Goal: Check status: Check status

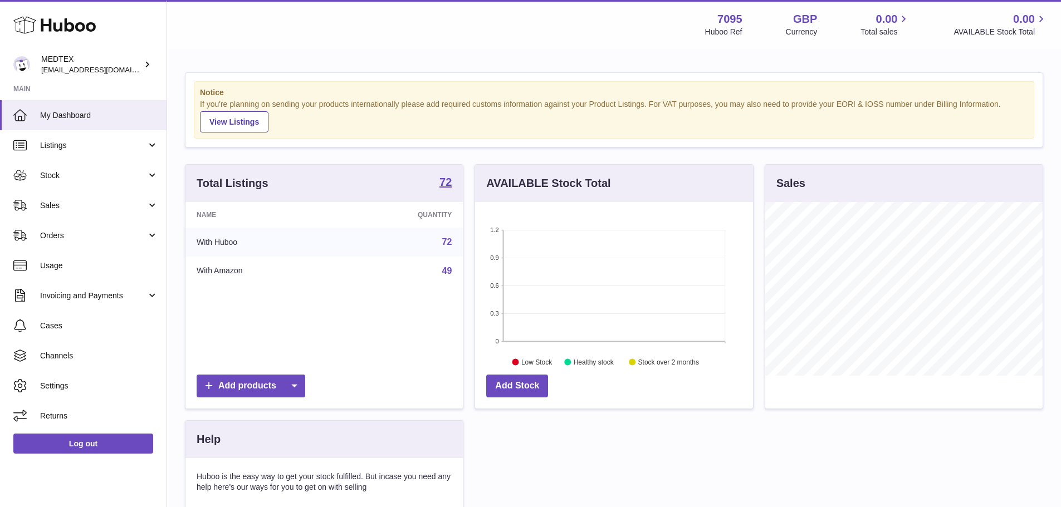
scroll to position [174, 278]
click at [65, 209] on span "Sales" at bounding box center [93, 206] width 106 height 11
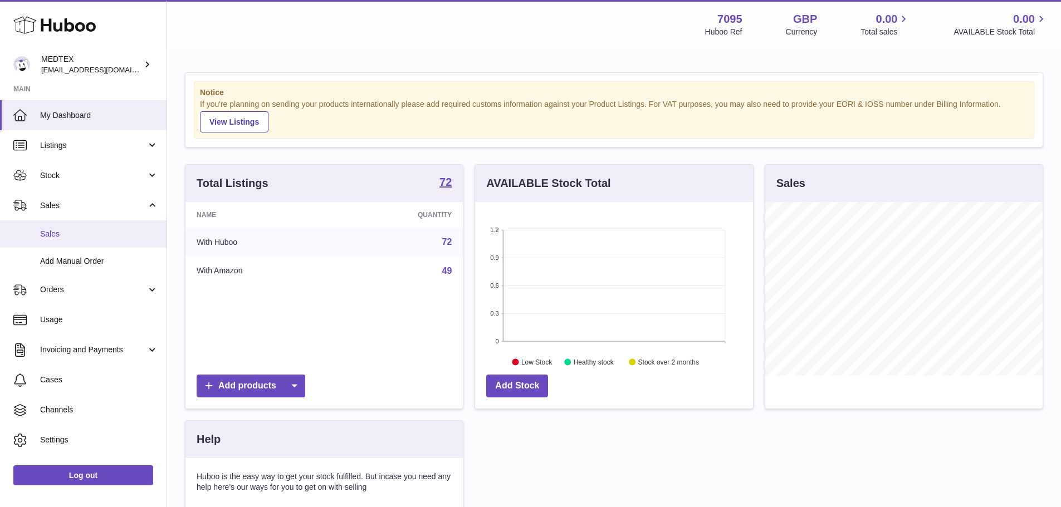
click at [53, 233] on span "Sales" at bounding box center [99, 234] width 118 height 11
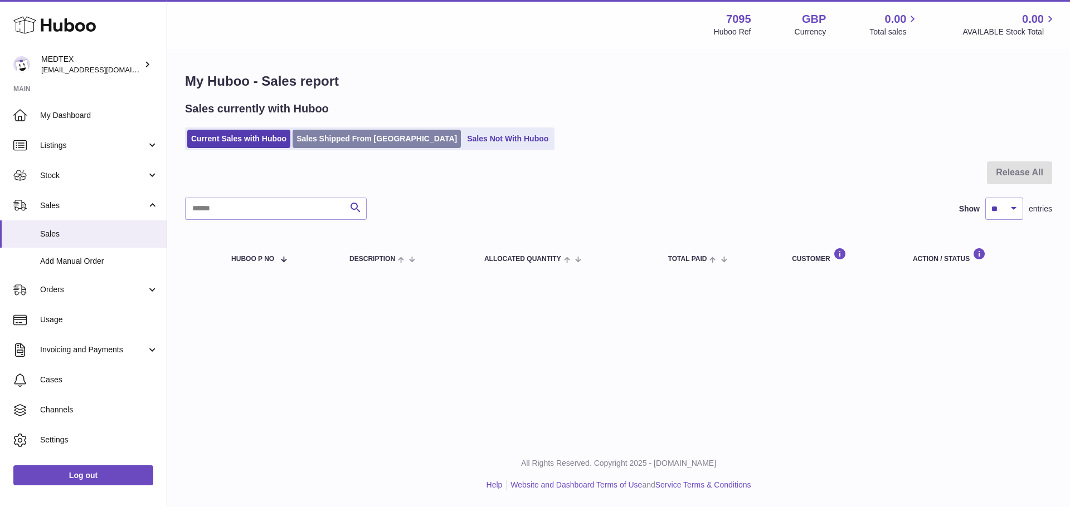
click at [360, 136] on link "Sales Shipped From [GEOGRAPHIC_DATA]" at bounding box center [376, 139] width 168 height 18
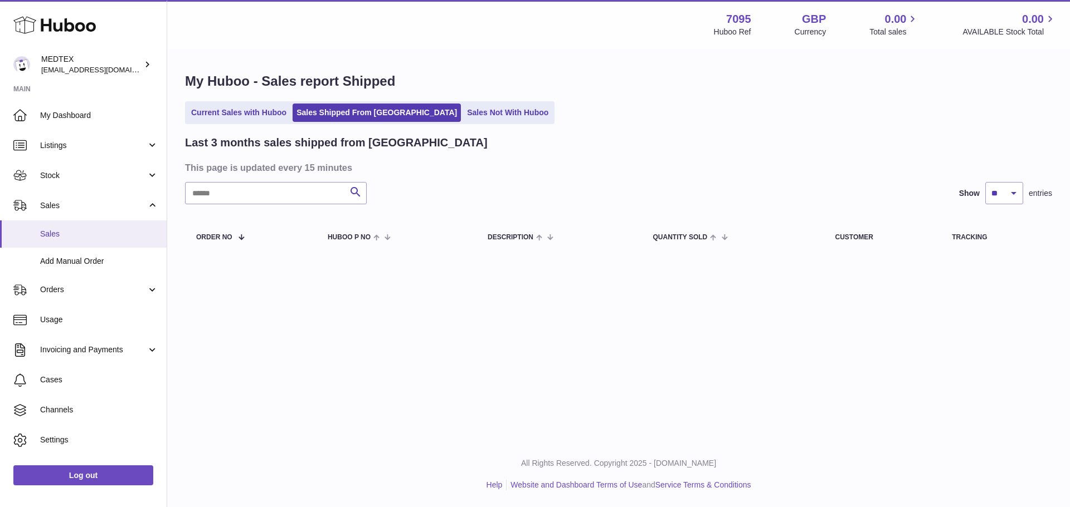
click at [57, 234] on span "Sales" at bounding box center [99, 234] width 118 height 11
